Goal: Task Accomplishment & Management: Use online tool/utility

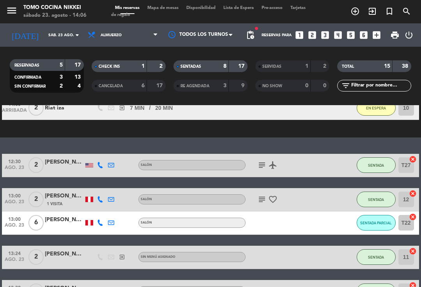
scroll to position [56, 0]
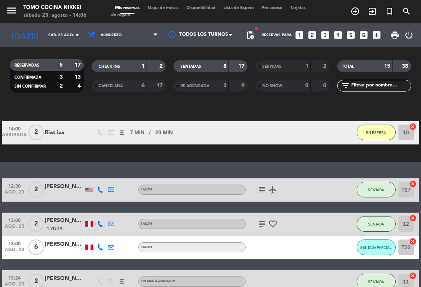
click at [297, 70] on div "1" at bounding box center [301, 66] width 16 height 9
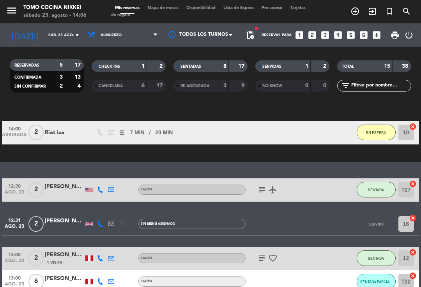
click at [290, 69] on div "SERVIDAS" at bounding box center [275, 66] width 36 height 9
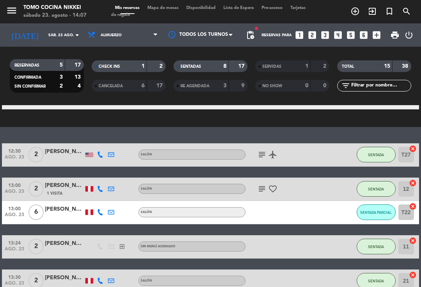
scroll to position [91, 0]
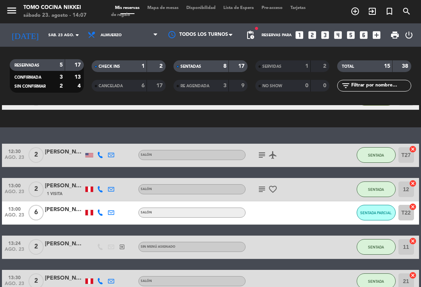
click at [56, 191] on div "1 Visita" at bounding box center [64, 194] width 39 height 7
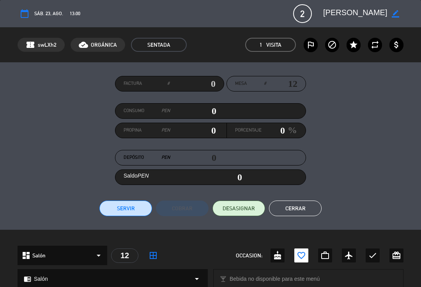
scroll to position [0, 48]
click at [288, 210] on button "Cerrar" at bounding box center [295, 209] width 53 height 16
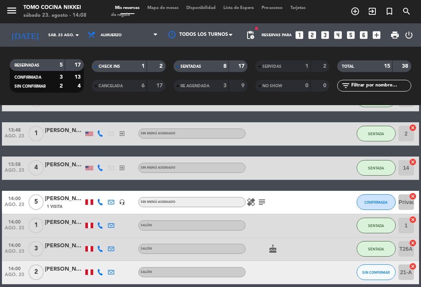
scroll to position [274, 0]
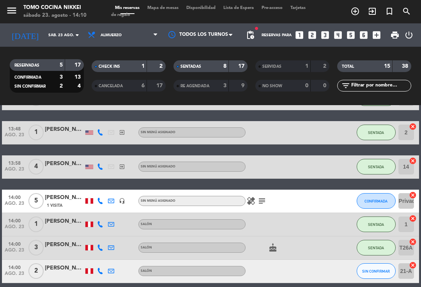
click at [373, 198] on button "CONFIRMADA" at bounding box center [376, 201] width 39 height 16
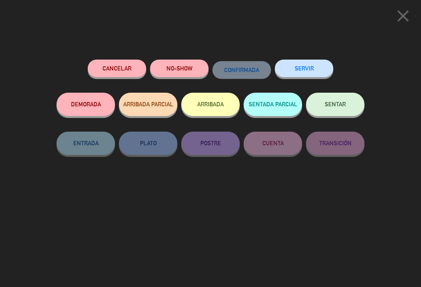
click at [327, 107] on button "SENTAR" at bounding box center [335, 104] width 58 height 23
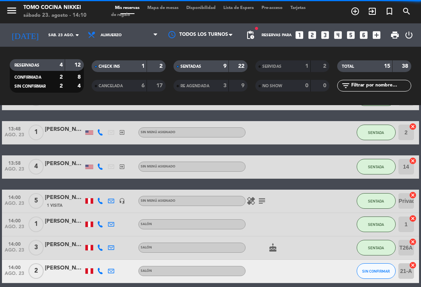
click at [262, 204] on icon "subject" at bounding box center [261, 200] width 9 height 9
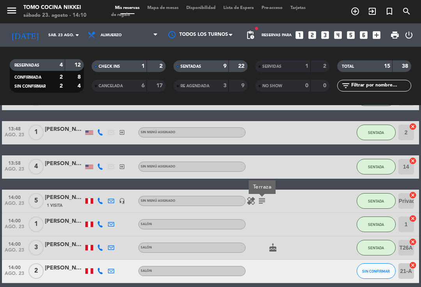
click at [252, 202] on icon "healing" at bounding box center [250, 200] width 9 height 9
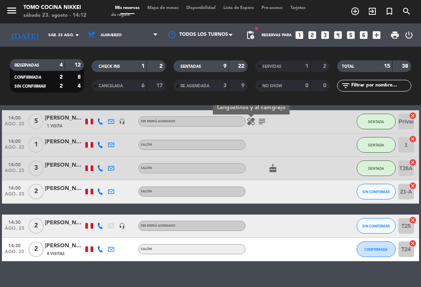
scroll to position [13, 0]
click at [401, 279] on div "No hay notas para este servicio. Haz clic para agregar una exit_to_app CHECK IN…" at bounding box center [210, 196] width 421 height 182
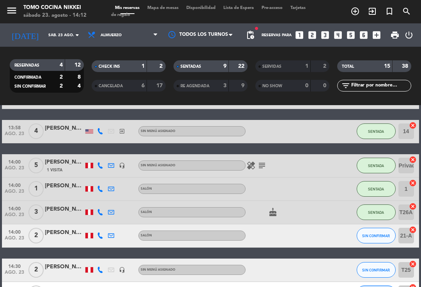
scroll to position [315, 0]
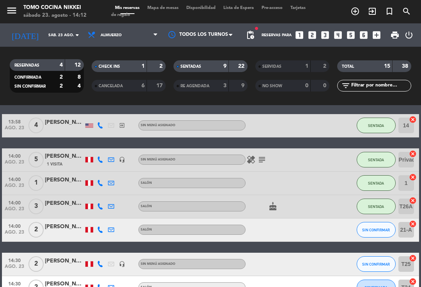
click at [221, 62] on div "9" at bounding box center [219, 66] width 16 height 9
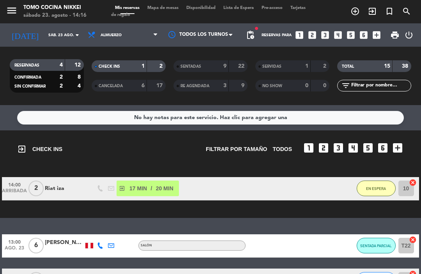
scroll to position [0, 0]
click at [164, 10] on span "Mapa de mesas" at bounding box center [162, 8] width 39 height 4
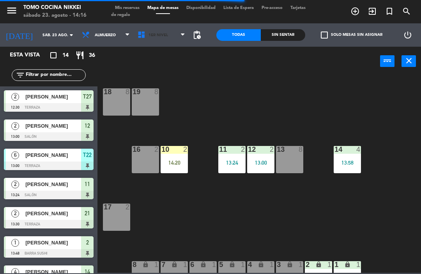
click at [171, 41] on span "1er Nivel" at bounding box center [162, 35] width 56 height 17
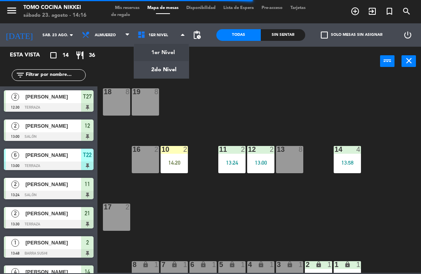
click at [171, 72] on ng-component "menu Tomo Cocina Nikkei [DATE] 23. agosto - 14:16 Mis reservas Mapa de mesas Di…" at bounding box center [210, 136] width 421 height 273
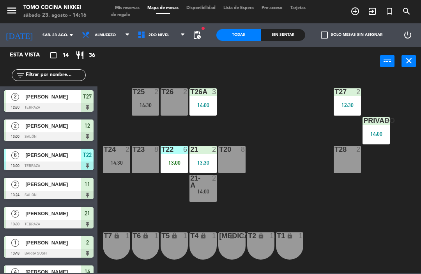
click at [141, 160] on div "T23 8" at bounding box center [145, 159] width 27 height 27
click at [257, 119] on div "T27 2 12:30 T25 2 14:30 T26A 3 14:00 T26 2 Privado 5 14:00 T24 2 14:30 T23 8 T2…" at bounding box center [261, 174] width 319 height 198
click at [155, 163] on div "T23 8" at bounding box center [145, 159] width 27 height 27
click at [319, 215] on div "T27 2 12:30 T25 2 14:30 T26A 3 14:00 T26 2 Privado 5 14:00 T24 2 14:30 T23 8 T2…" at bounding box center [261, 174] width 319 height 198
click at [242, 179] on div "T27 2 12:30 T25 2 14:30 T26A 3 14:00 T26 2 Privado 5 14:00 T24 2 14:30 T23 8 T2…" at bounding box center [261, 174] width 319 height 198
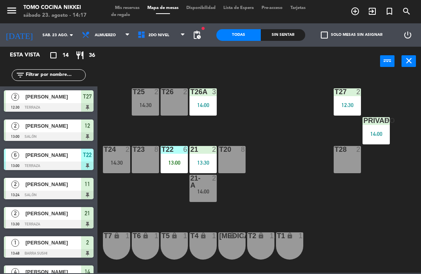
click at [223, 164] on div "T20 8" at bounding box center [231, 159] width 27 height 27
click at [148, 162] on div "T23 8" at bounding box center [145, 159] width 27 height 27
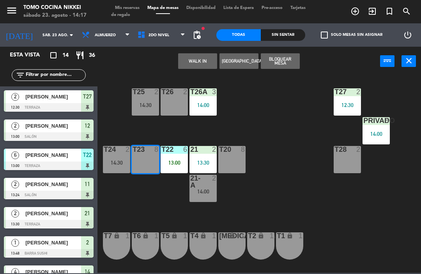
click at [185, 63] on button "WALK IN" at bounding box center [197, 61] width 39 height 16
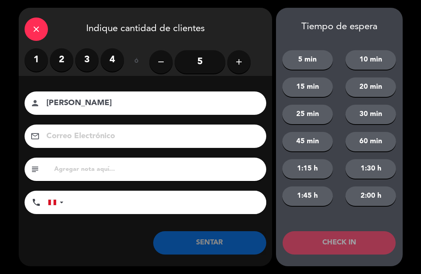
type input "[PERSON_NAME]"
click at [93, 67] on label "3" at bounding box center [86, 59] width 23 height 23
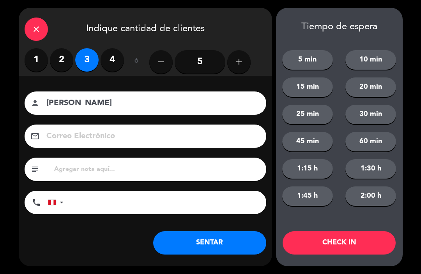
click at [373, 62] on button "10 min" at bounding box center [370, 59] width 51 height 19
click at [346, 244] on button "CHECK IN" at bounding box center [339, 243] width 113 height 23
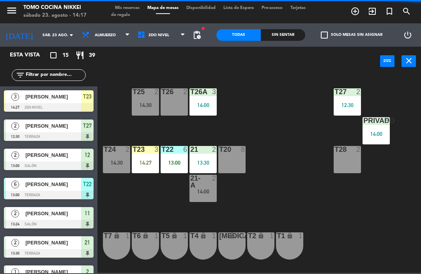
click at [334, 235] on div "T27 2 12:30 T25 2 14:30 T26A 3 14:00 T26 2 Privado 5 14:00 T24 2 14:30 T23 3 14…" at bounding box center [261, 174] width 319 height 198
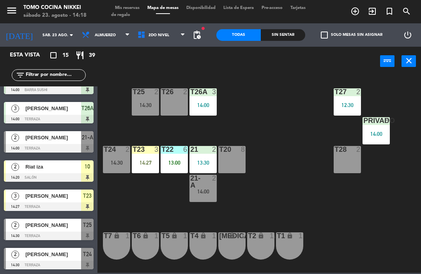
scroll to position [251, 0]
click at [164, 186] on div "T27 2 12:30 T25 2 14:30 T26A 3 14:00 T26 2 Privado 5 14:00 T24 2 14:30 T23 3 14…" at bounding box center [261, 174] width 319 height 198
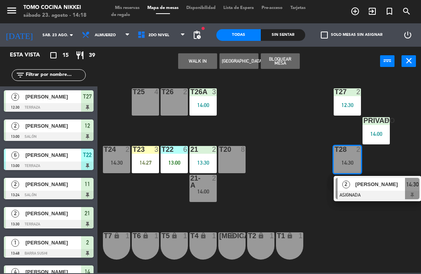
scroll to position [98, 0]
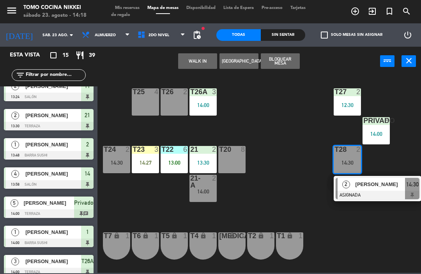
click at [140, 110] on div "T25 4" at bounding box center [145, 101] width 27 height 27
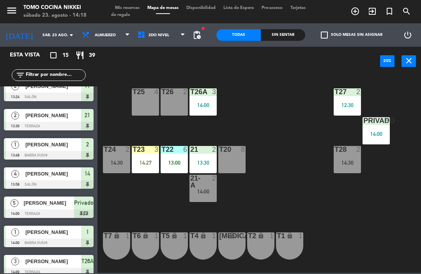
click at [248, 114] on div "T27 2 12:30 T25 4 T26A 3 14:00 T26 2 Privado 5 14:00 T24 2 14:30 T23 3 14:27 T2…" at bounding box center [261, 174] width 319 height 198
click at [143, 110] on div "T25 4" at bounding box center [145, 101] width 27 height 27
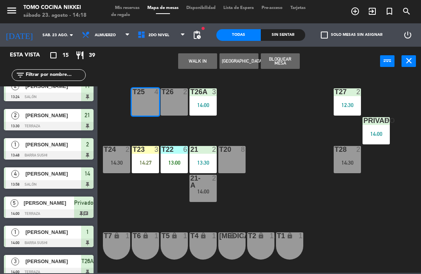
click at [184, 63] on button "WALK IN" at bounding box center [197, 61] width 39 height 16
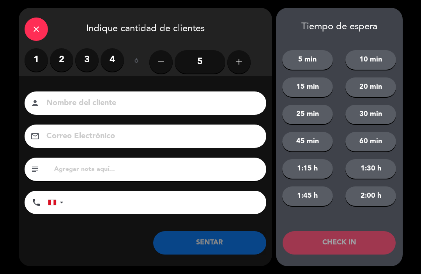
click at [87, 62] on label "3" at bounding box center [86, 59] width 23 height 23
click at [94, 104] on input at bounding box center [151, 104] width 210 height 14
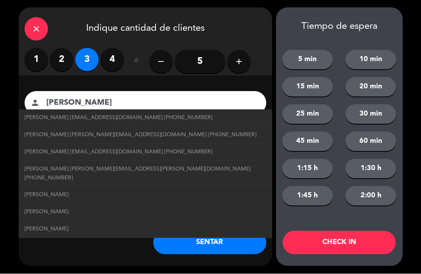
type input "[PERSON_NAME]"
click at [78, 204] on li "[PERSON_NAME]" at bounding box center [145, 212] width 253 height 17
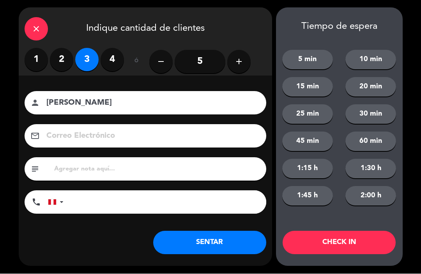
click at [170, 205] on input "tel" at bounding box center [168, 202] width 195 height 23
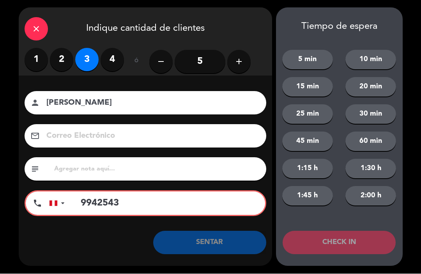
click at [209, 203] on input "9942543" at bounding box center [168, 203] width 193 height 23
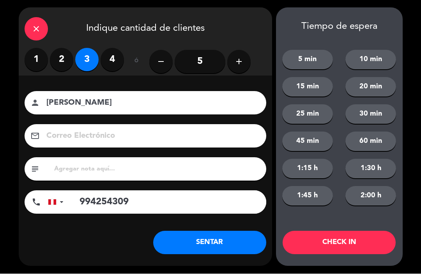
type input "994254309"
click at [343, 243] on button "CHECK IN" at bounding box center [339, 243] width 113 height 23
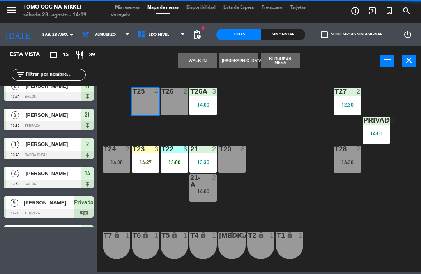
scroll to position [0, 0]
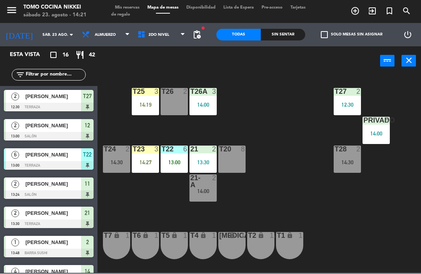
click at [349, 166] on div "T28 2 14:30" at bounding box center [347, 159] width 27 height 27
click at [409, 159] on div "T27 2 12:30 T25 3 14:19 T26A 3 14:00 T26 2 Privado 5 14:00 T24 2 14:30 T23 3 14…" at bounding box center [261, 174] width 319 height 198
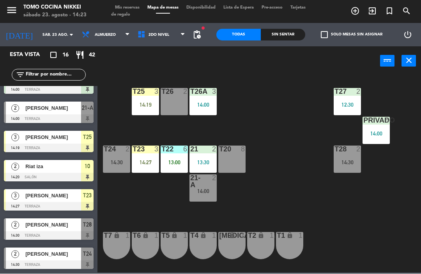
scroll to position [281, 0]
click at [102, 41] on span "Almuerzo" at bounding box center [106, 35] width 56 height 17
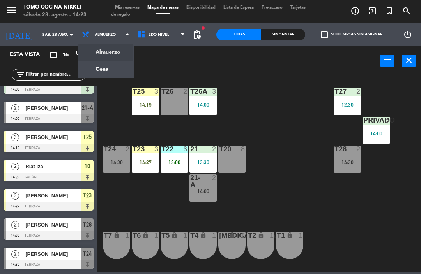
click at [85, 68] on ng-component "menu Tomo Cocina Nikkei [DATE] 23. agosto - 14:23 Mis reservas Mapa de mesas Di…" at bounding box center [210, 136] width 421 height 273
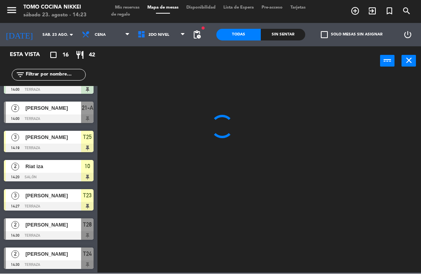
click at [95, 33] on span "Cena" at bounding box center [100, 35] width 11 height 4
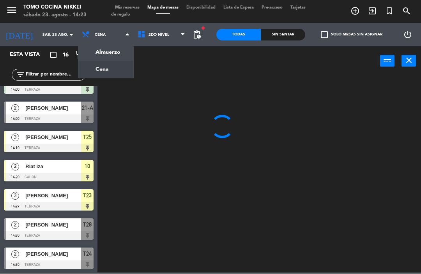
click at [84, 48] on ng-component "menu Tomo Cocina Nikkei [DATE] 23. agosto - 14:23 Mis reservas Mapa de mesas Di…" at bounding box center [210, 136] width 421 height 273
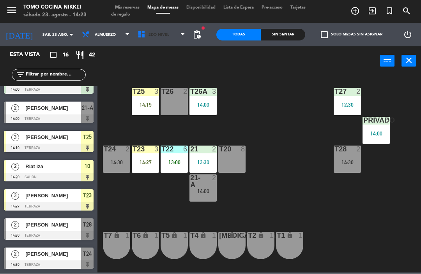
click at [154, 37] on span "2do Nivel" at bounding box center [159, 35] width 21 height 4
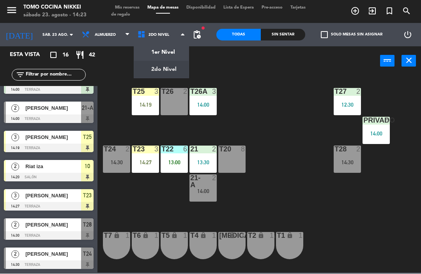
click at [150, 53] on ng-component "menu Tomo Cocina Nikkei [DATE] 23. agosto - 14:23 Mis reservas Mapa de mesas Di…" at bounding box center [210, 136] width 421 height 273
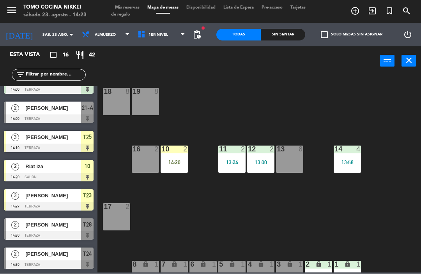
click at [154, 179] on div "18 8 19 8 16 2 10 2 14:20 11 2 13:24 12 2 13:00 13 8 14 4 13:58 17 2 7 lock 1 8…" at bounding box center [261, 174] width 319 height 198
click at [144, 164] on div "16 2" at bounding box center [145, 159] width 27 height 27
click at [94, 40] on span "Almuerzo" at bounding box center [106, 35] width 56 height 17
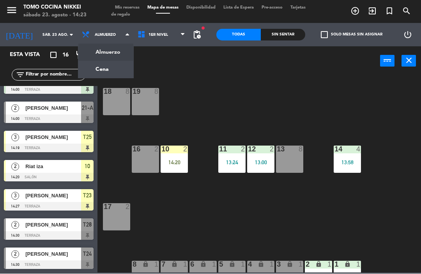
click at [96, 69] on ng-component "menu Tomo Cocina Nikkei [DATE] 23. agosto - 14:23 Mis reservas Mapa de mesas Di…" at bounding box center [210, 136] width 421 height 273
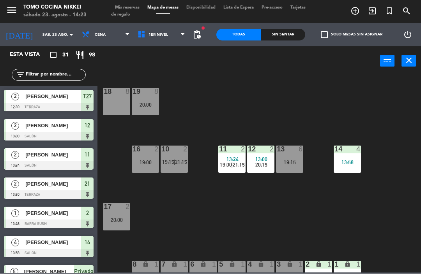
click at [200, 38] on span "pending_actions" at bounding box center [196, 34] width 9 height 9
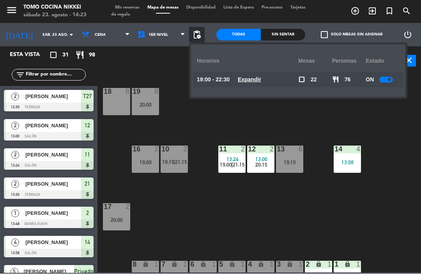
scroll to position [0, 0]
click at [245, 79] on u "Expandir" at bounding box center [249, 80] width 23 height 6
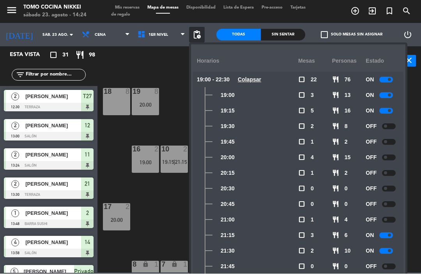
click at [389, 82] on div at bounding box center [386, 80] width 14 height 6
click at [393, 80] on div at bounding box center [386, 80] width 14 height 6
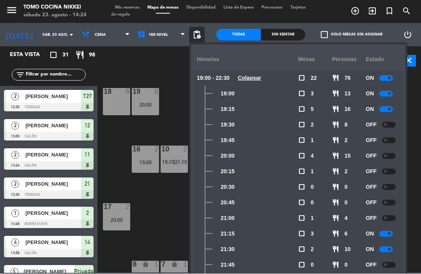
click at [387, 76] on div at bounding box center [386, 79] width 14 height 6
click at [387, 78] on div at bounding box center [386, 79] width 14 height 6
click at [383, 80] on div at bounding box center [386, 79] width 14 height 6
click at [388, 78] on span at bounding box center [389, 78] width 3 height 3
click at [194, 32] on span "pending_actions" at bounding box center [196, 34] width 9 height 9
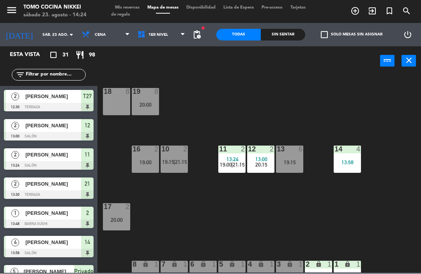
click at [197, 21] on div "menu Tomo Cocina Nikkei [DATE] 23. agosto - 14:24 Mis reservas Mapa de mesas Di…" at bounding box center [210, 11] width 421 height 23
click at [193, 37] on span "pending_actions" at bounding box center [196, 34] width 9 height 9
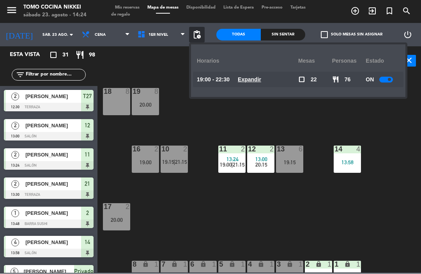
click at [385, 81] on div at bounding box center [386, 80] width 14 height 6
click at [384, 80] on div at bounding box center [386, 80] width 14 height 6
click at [391, 80] on span at bounding box center [389, 79] width 3 height 3
